Goal: Information Seeking & Learning: Learn about a topic

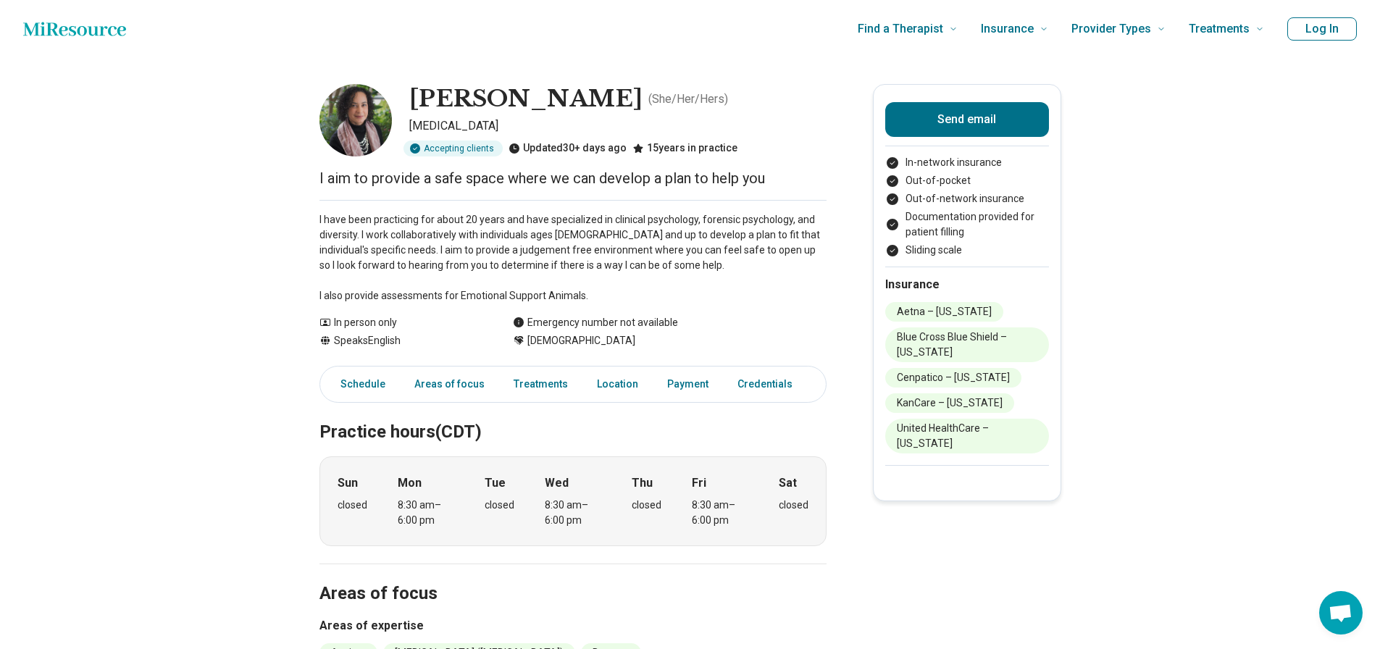
click at [480, 238] on p "I have been practicing for about 20 years and have specialized in clinical psyc…" at bounding box center [572, 257] width 507 height 91
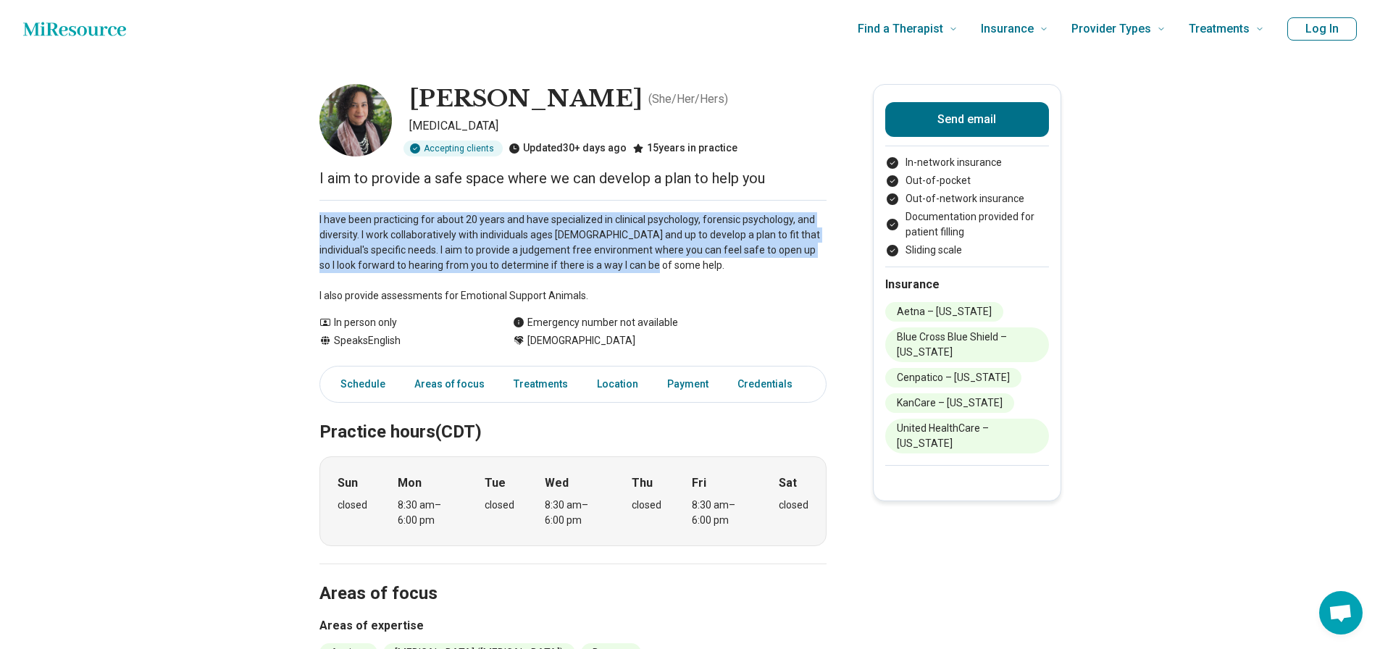
click at [480, 238] on p "I have been practicing for about 20 years and have specialized in clinical psyc…" at bounding box center [572, 257] width 507 height 91
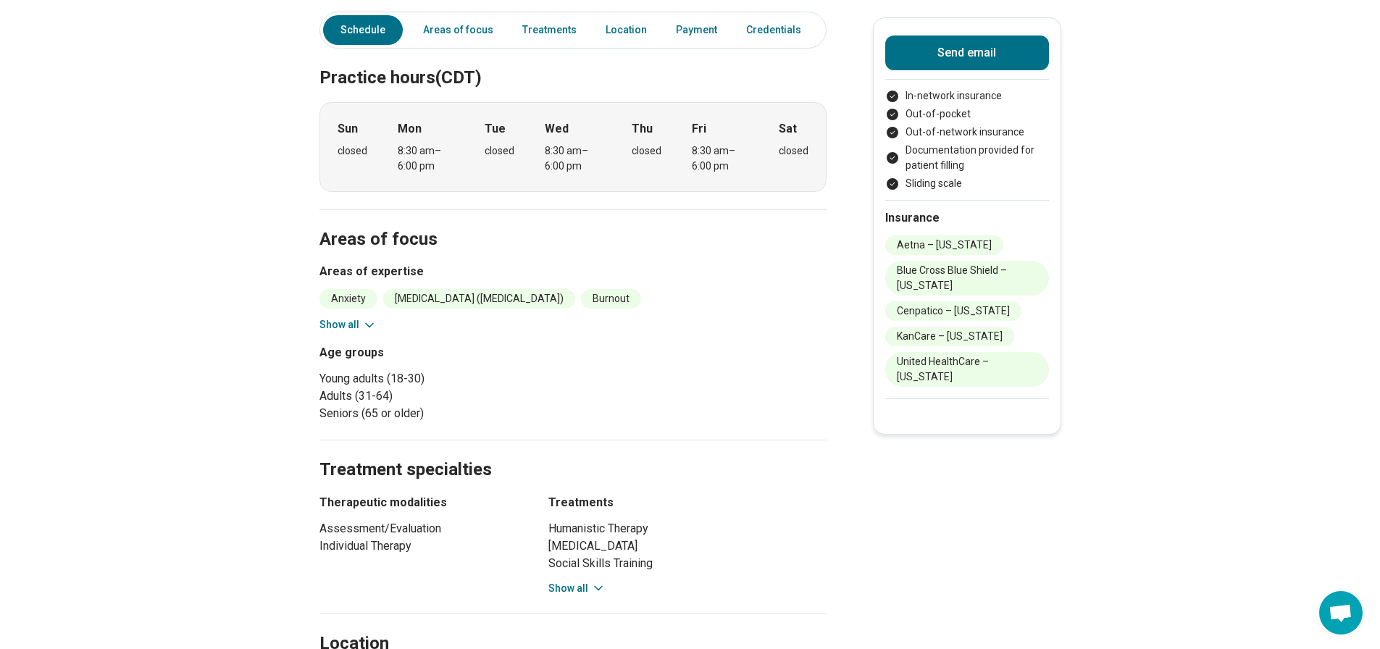
scroll to position [362, 0]
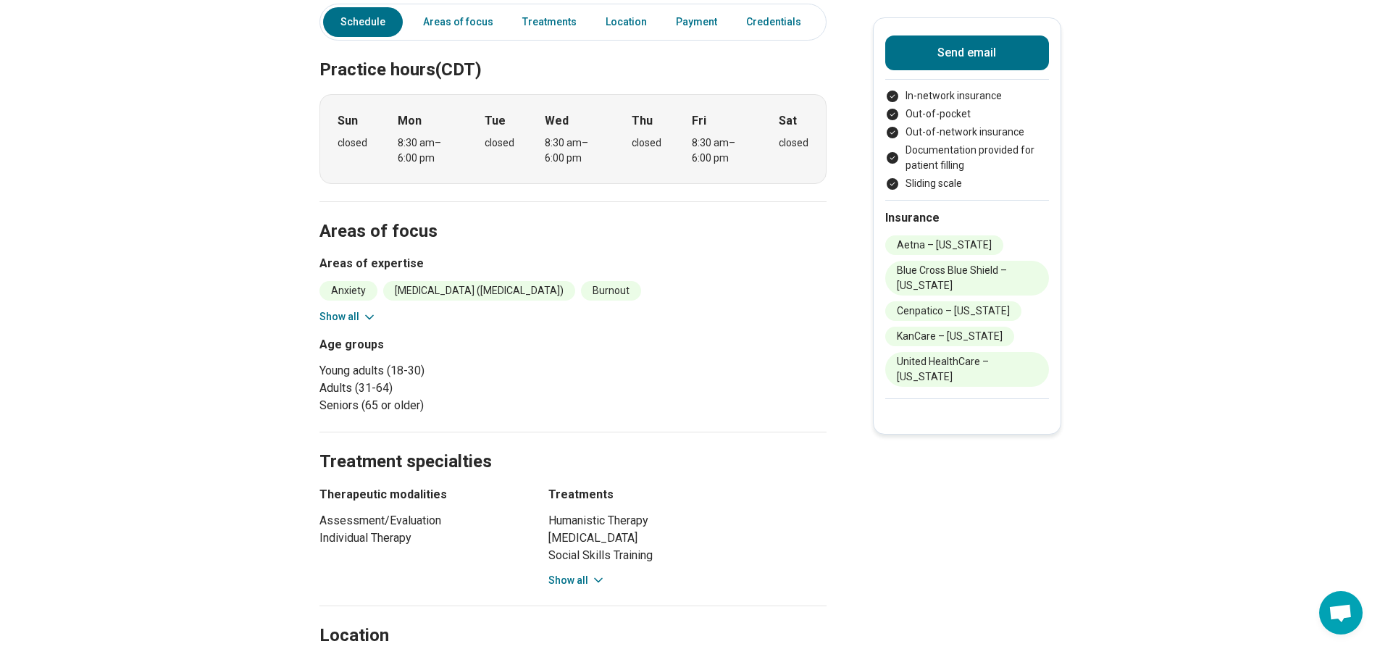
click at [343, 313] on button "Show all" at bounding box center [347, 316] width 57 height 15
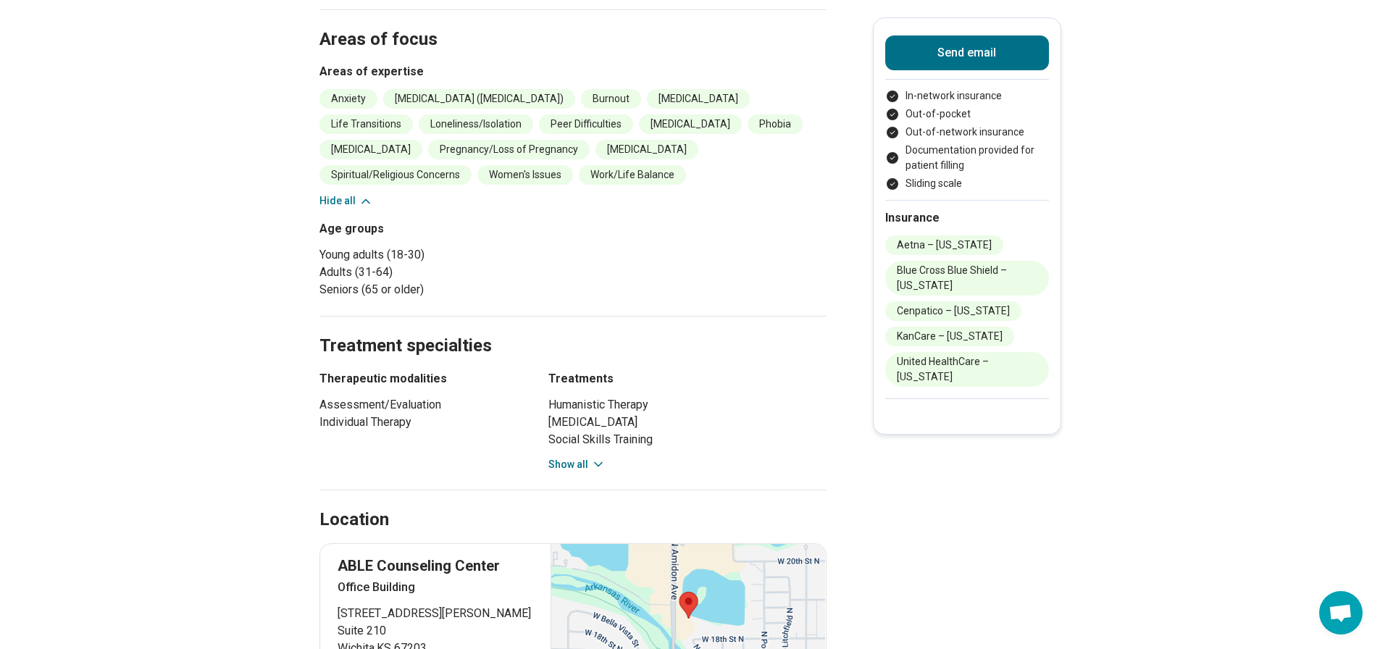
scroll to position [579, 0]
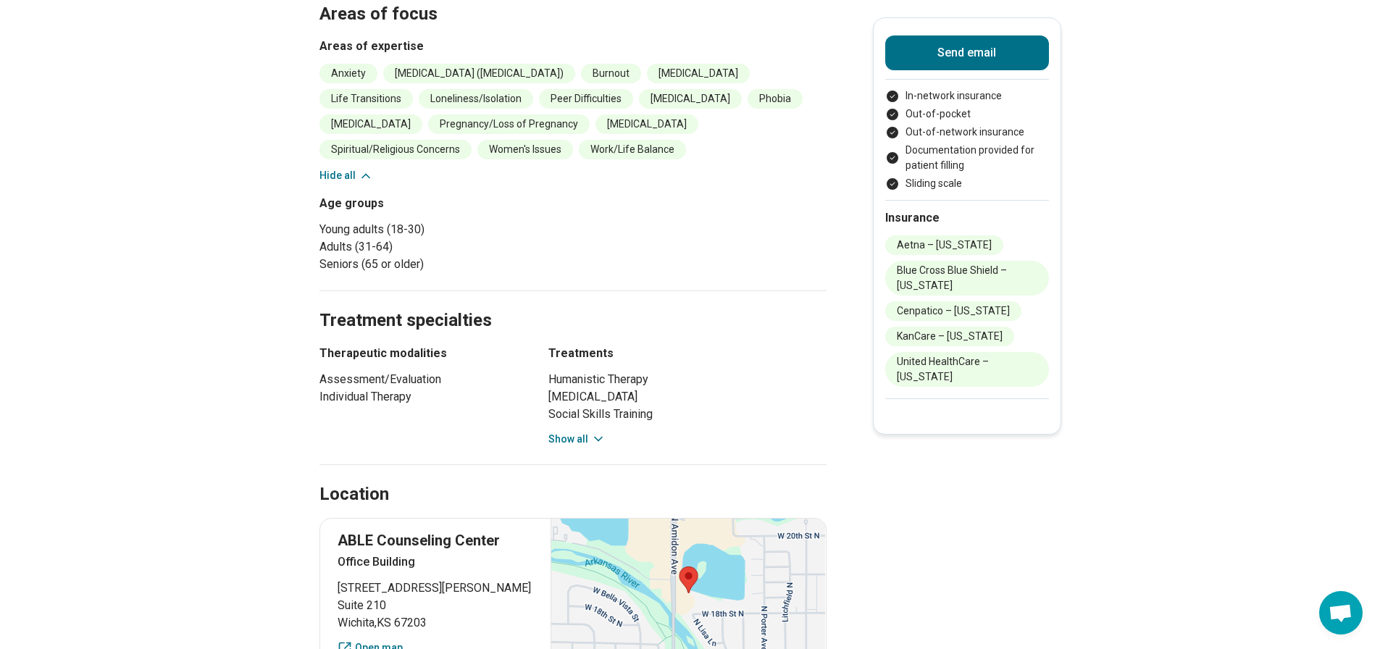
click at [581, 435] on button "Show all" at bounding box center [576, 439] width 57 height 15
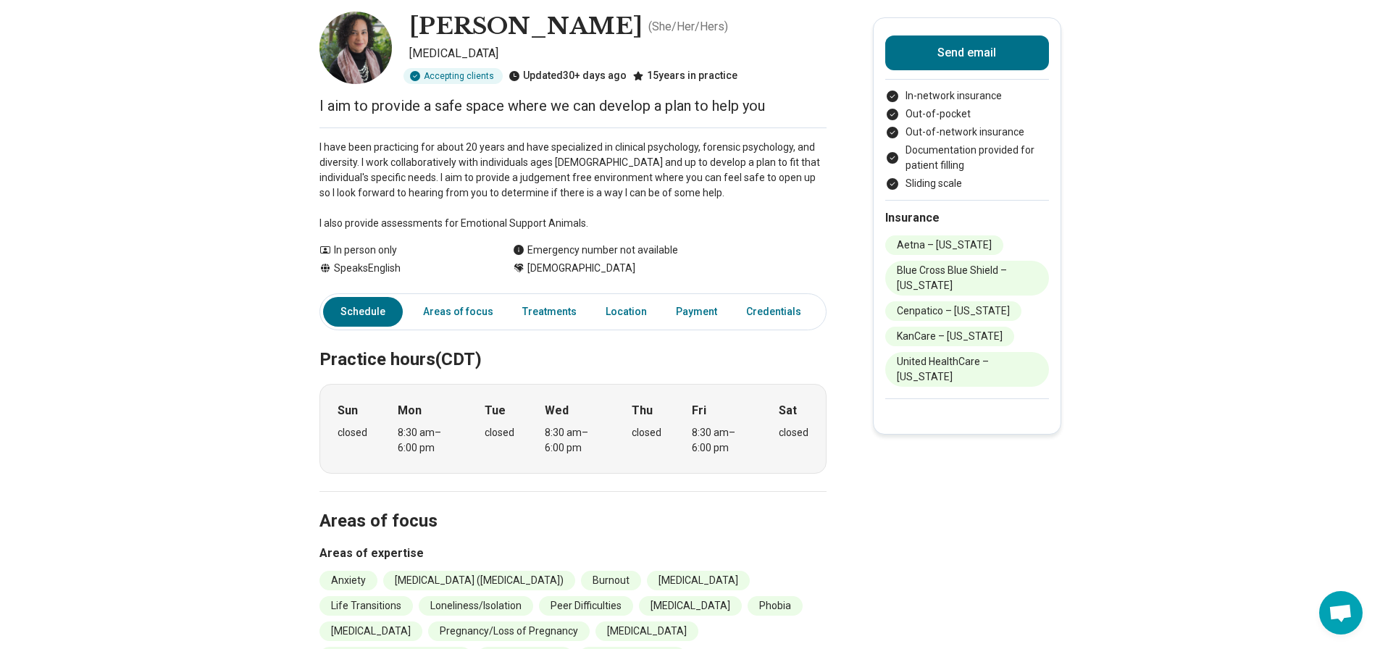
scroll to position [0, 0]
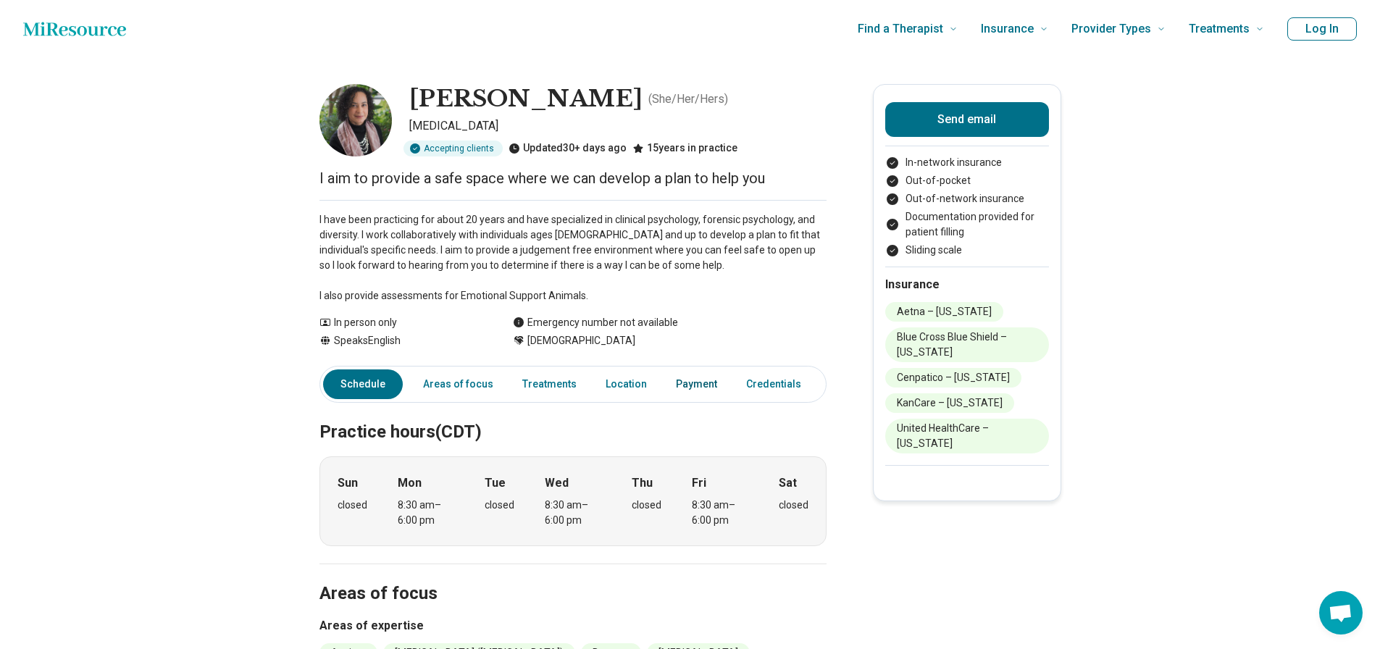
click at [697, 388] on link "Payment" at bounding box center [696, 384] width 59 height 30
click at [368, 116] on img at bounding box center [355, 120] width 72 height 72
